Goal: Information Seeking & Learning: Learn about a topic

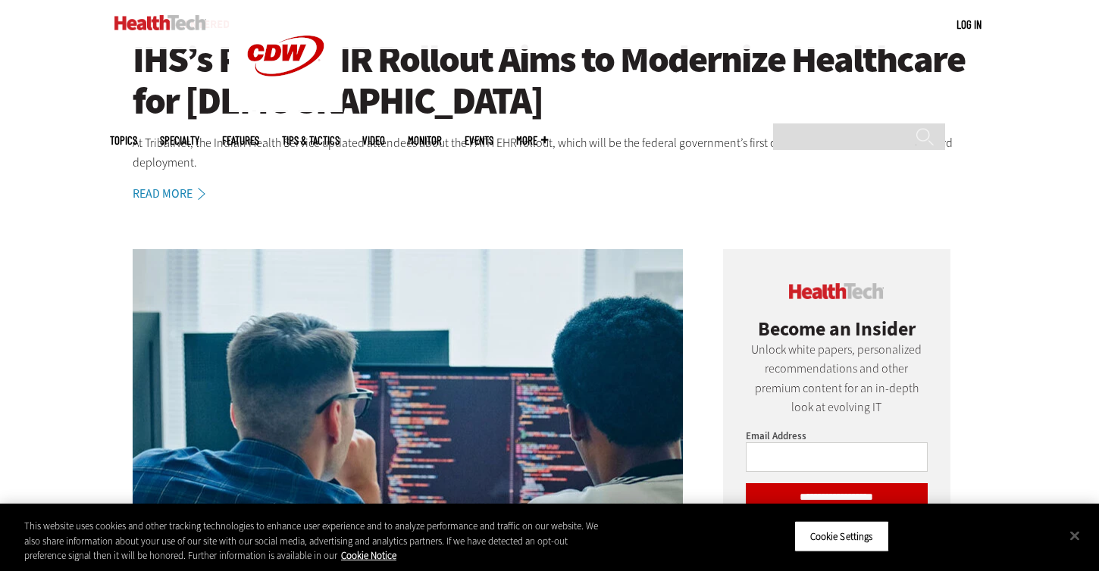
scroll to position [282, 0]
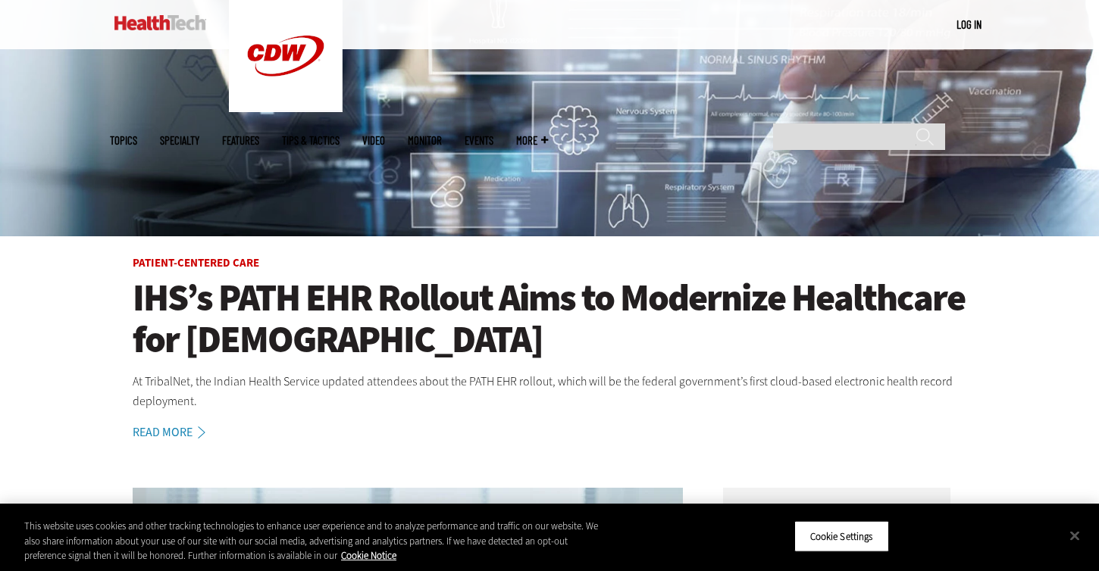
click at [330, 332] on h1 "IHS’s PATH EHR Rollout Aims to Modernize Healthcare for [DEMOGRAPHIC_DATA]" at bounding box center [550, 318] width 834 height 83
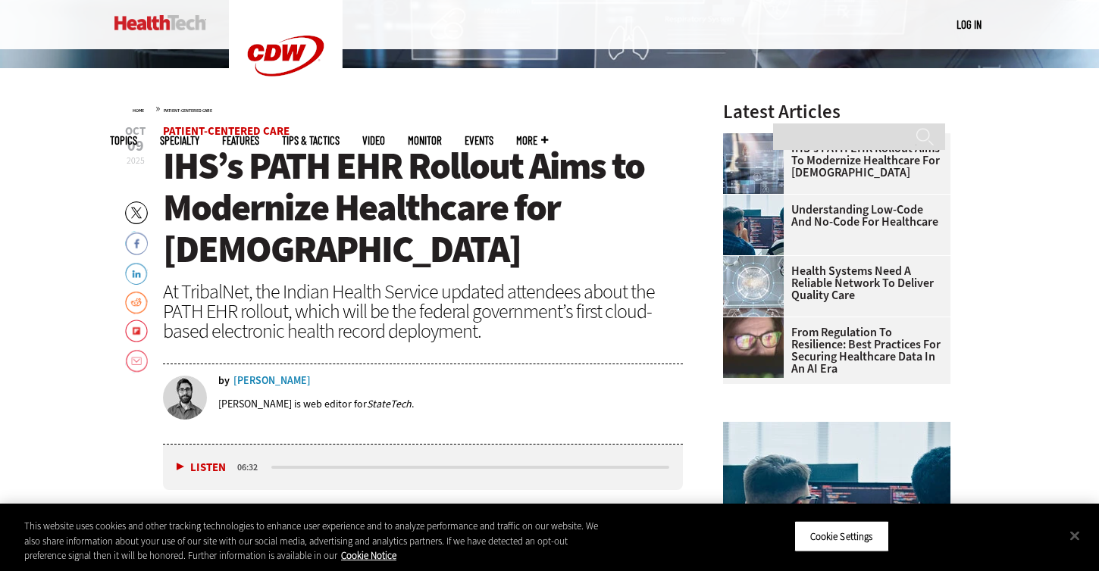
scroll to position [465, 0]
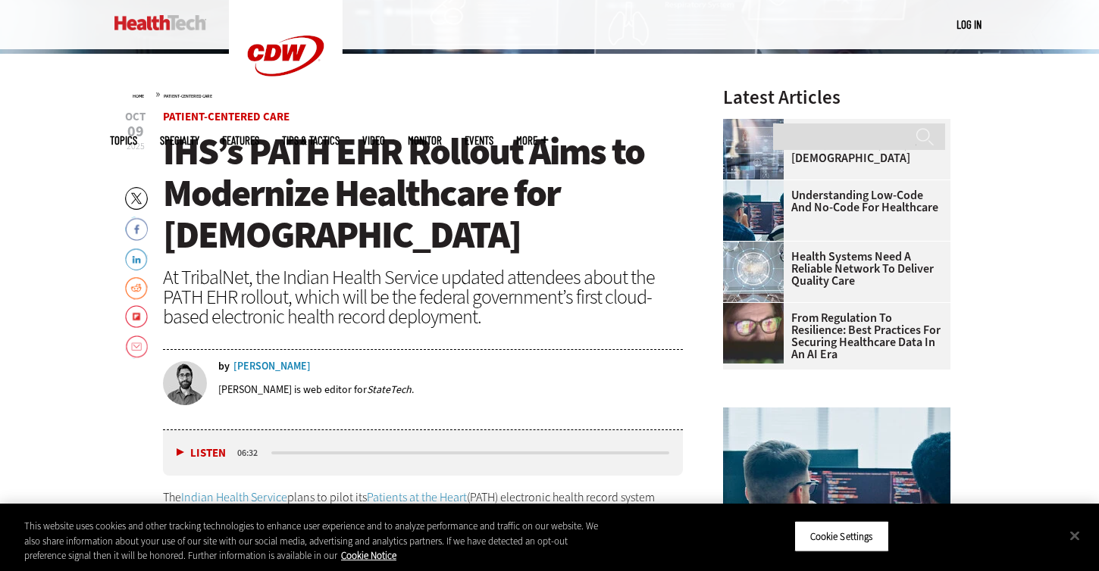
click at [311, 363] on div "Dominick Sorrentino" at bounding box center [271, 366] width 77 height 11
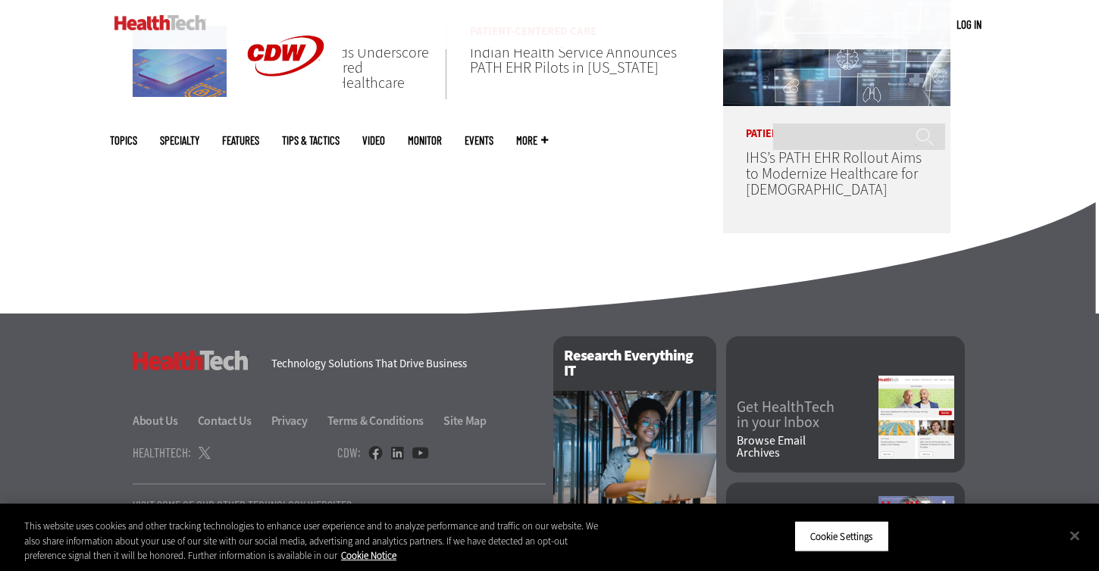
scroll to position [860, 0]
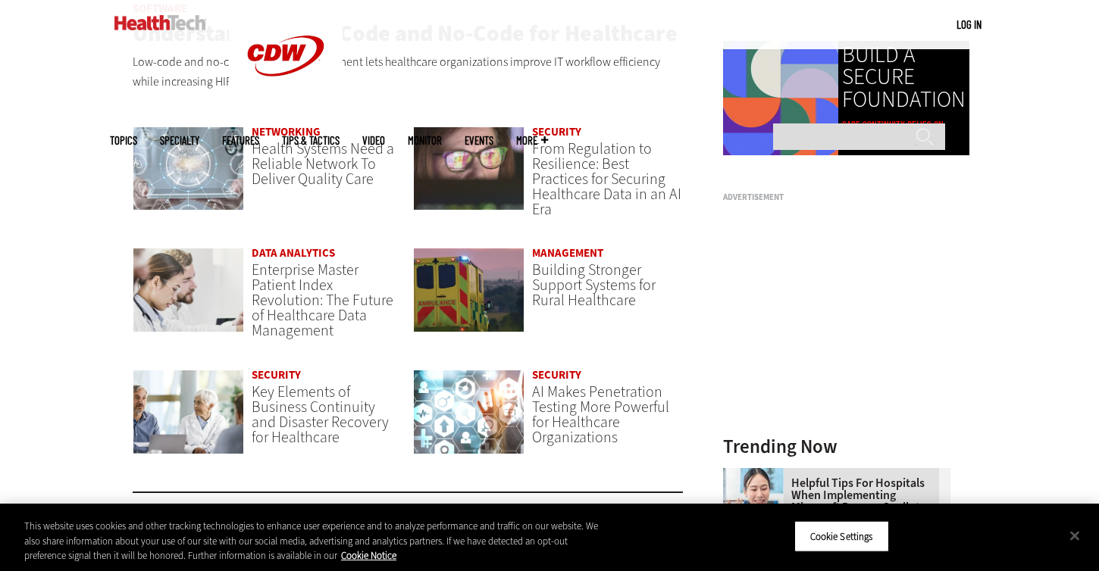
scroll to position [1094, 0]
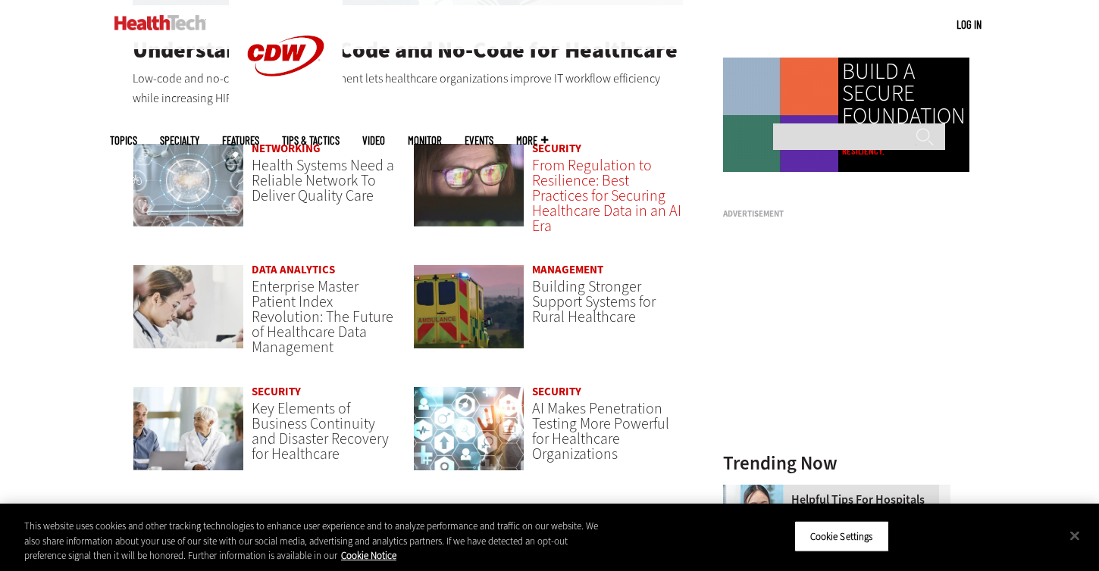
click at [605, 209] on span "From Regulation to Resilience: Best Practices for Securing Healthcare Data in a…" at bounding box center [606, 195] width 149 height 81
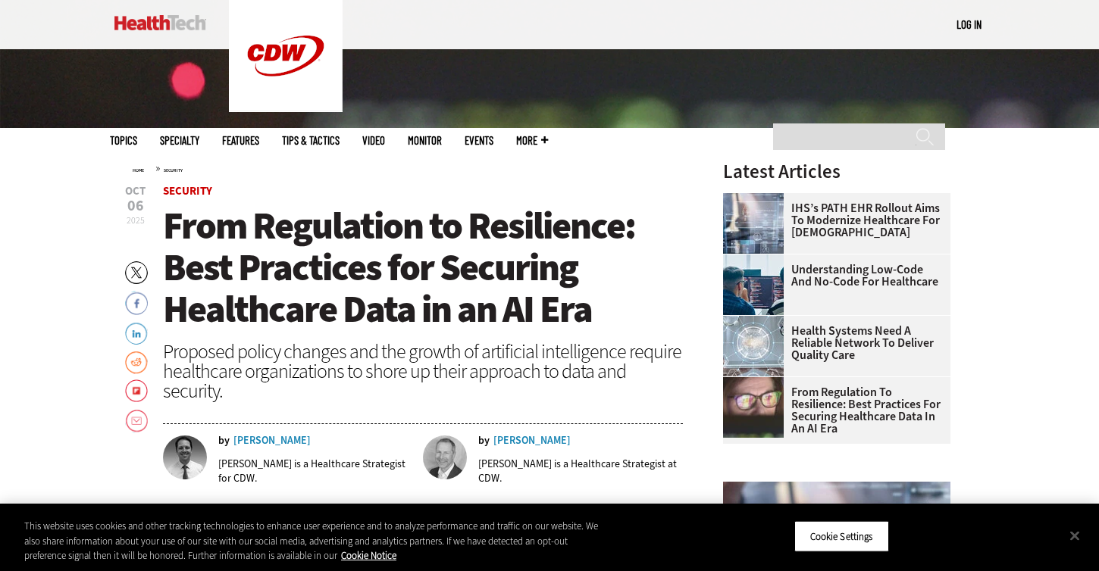
scroll to position [543, 0]
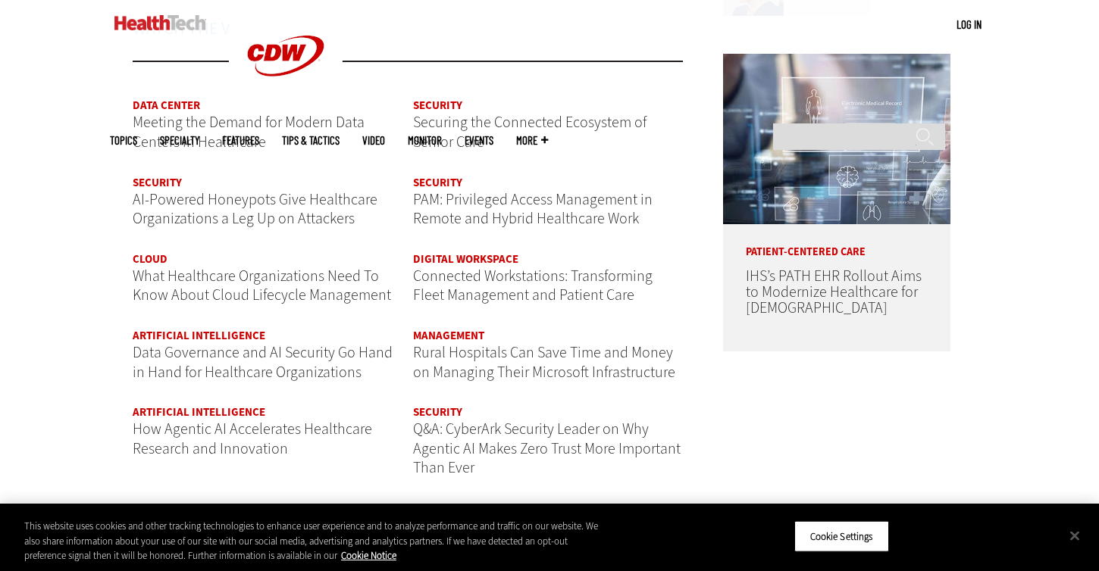
scroll to position [1854, 0]
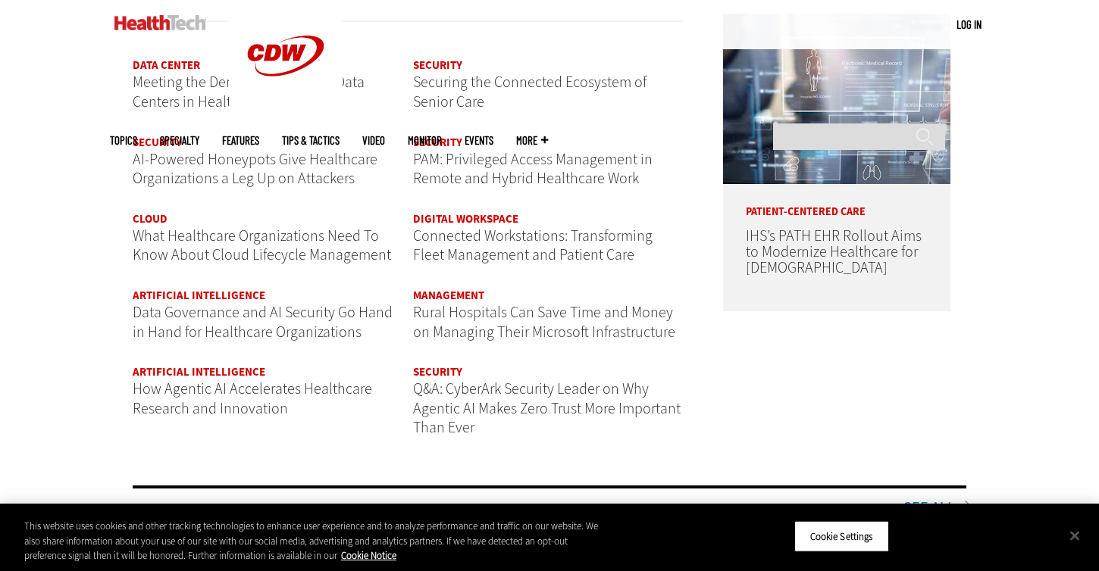
click at [237, 286] on div "Cloud What Healthcare Organizations Need To Know About Cloud Lifecycle Manageme…" at bounding box center [268, 252] width 270 height 77
click at [227, 297] on link "Artificial Intelligence" at bounding box center [199, 295] width 133 height 15
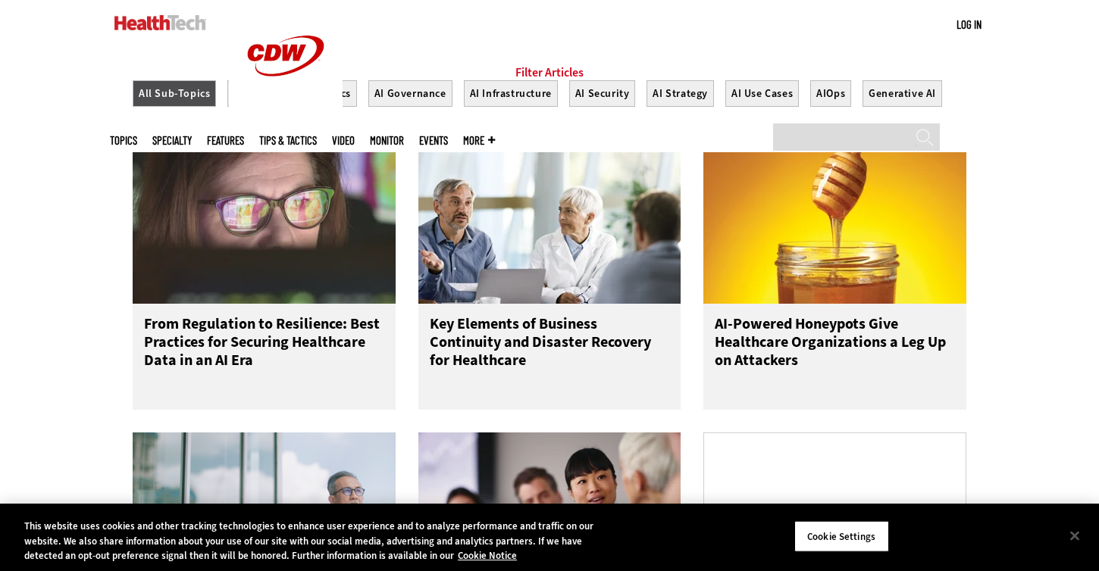
scroll to position [631, 0]
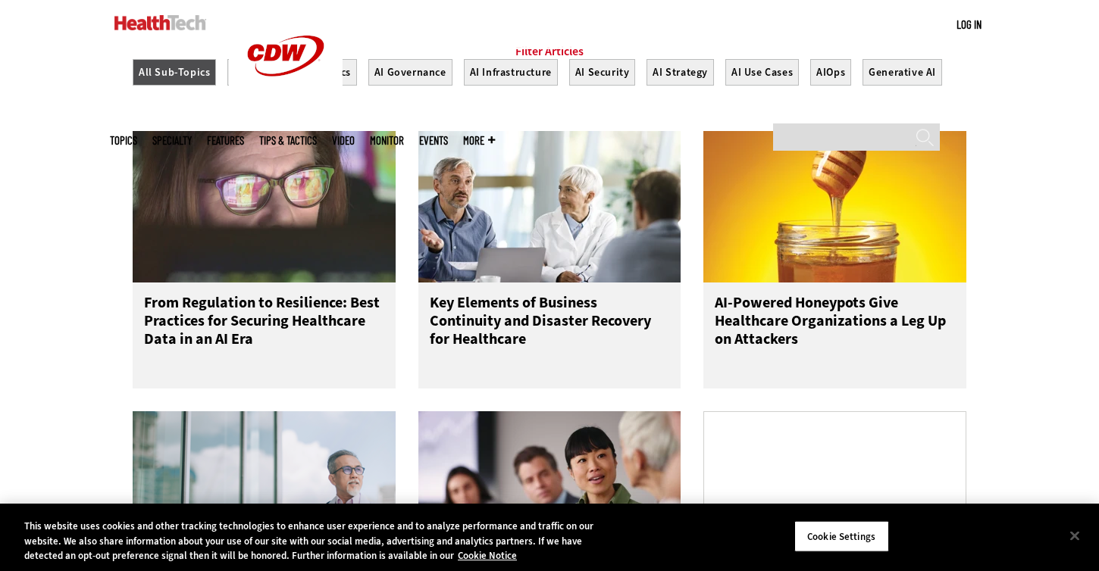
click at [268, 324] on h3 "From Regulation to Resilience: Best Practices for Securing Healthcare Data in a…" at bounding box center [264, 324] width 240 height 61
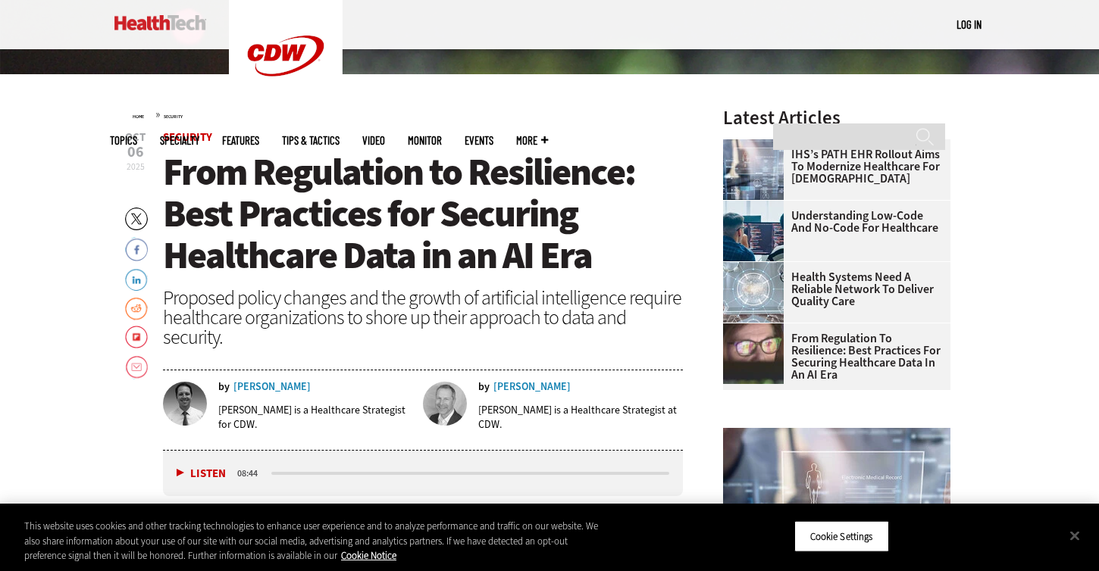
scroll to position [483, 0]
